Goal: Find specific page/section: Find specific page/section

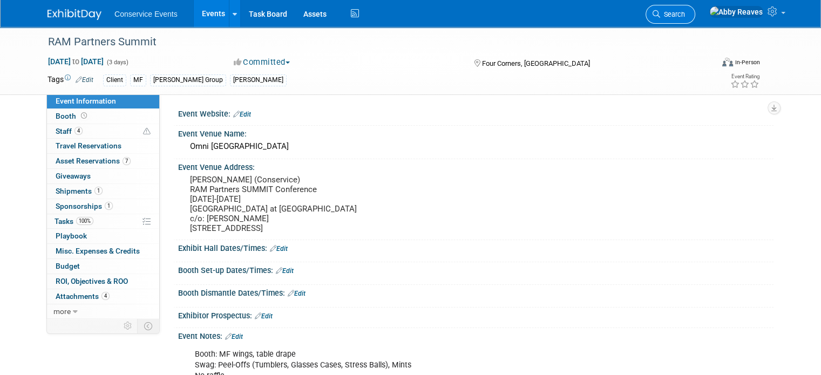
click at [685, 10] on span "Search" at bounding box center [672, 14] width 25 height 8
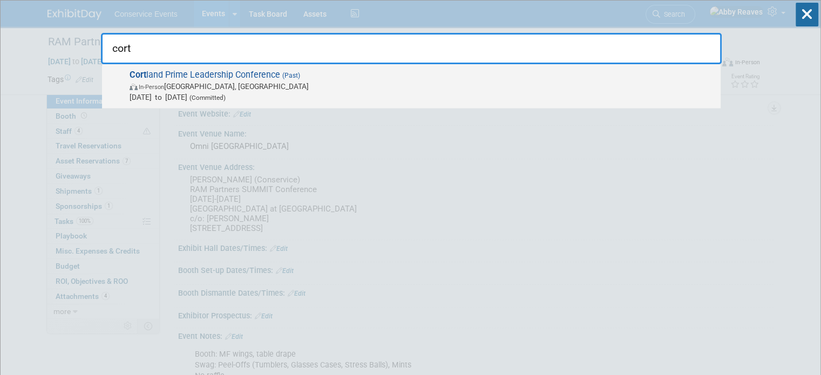
type input "cort"
click at [412, 86] on span "In-Person [GEOGRAPHIC_DATA], [GEOGRAPHIC_DATA]" at bounding box center [421, 86] width 585 height 11
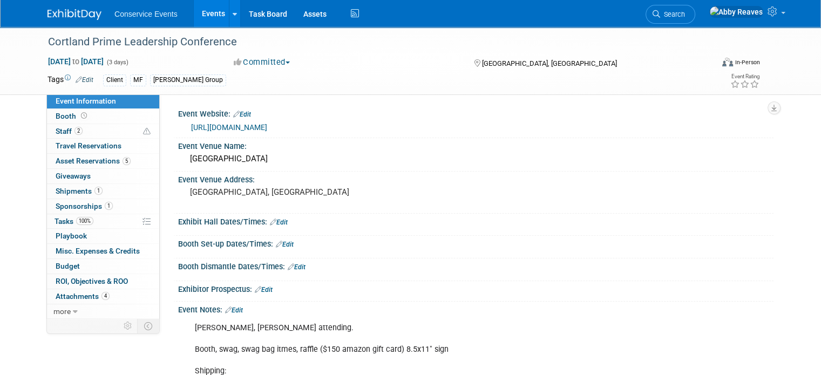
click at [194, 17] on link "Events" at bounding box center [213, 13] width 39 height 27
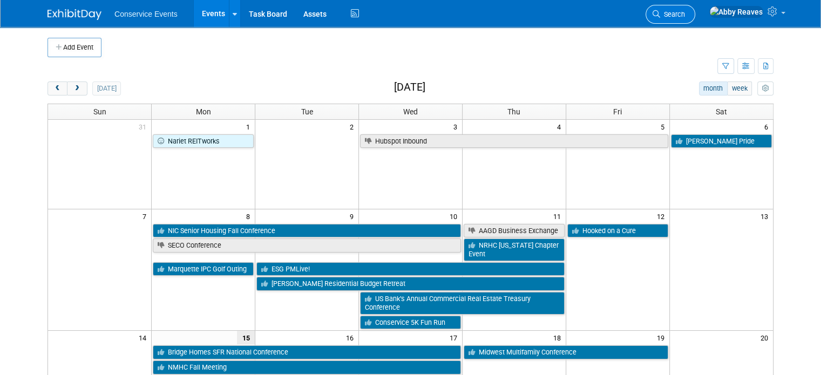
click at [695, 15] on link "Search" at bounding box center [670, 14] width 50 height 19
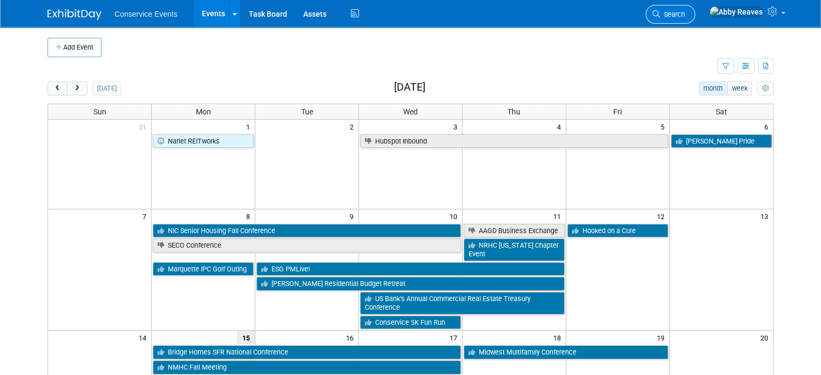
click at [685, 17] on span "Search" at bounding box center [672, 14] width 25 height 8
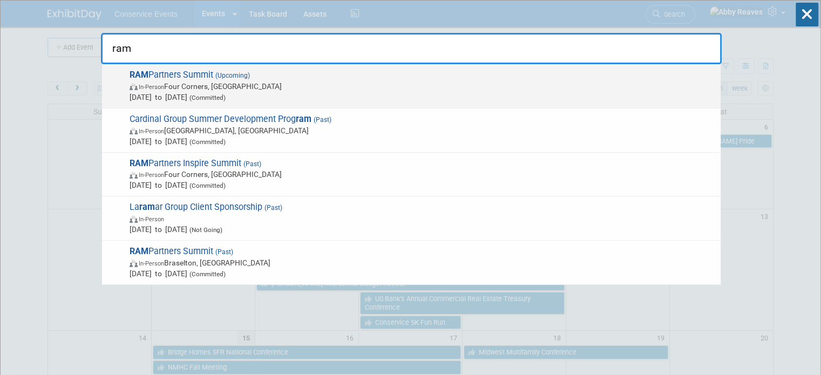
type input "ram"
click at [427, 84] on span "In-Person Four Corners, [GEOGRAPHIC_DATA]" at bounding box center [421, 86] width 585 height 11
